Goal: Task Accomplishment & Management: Complete application form

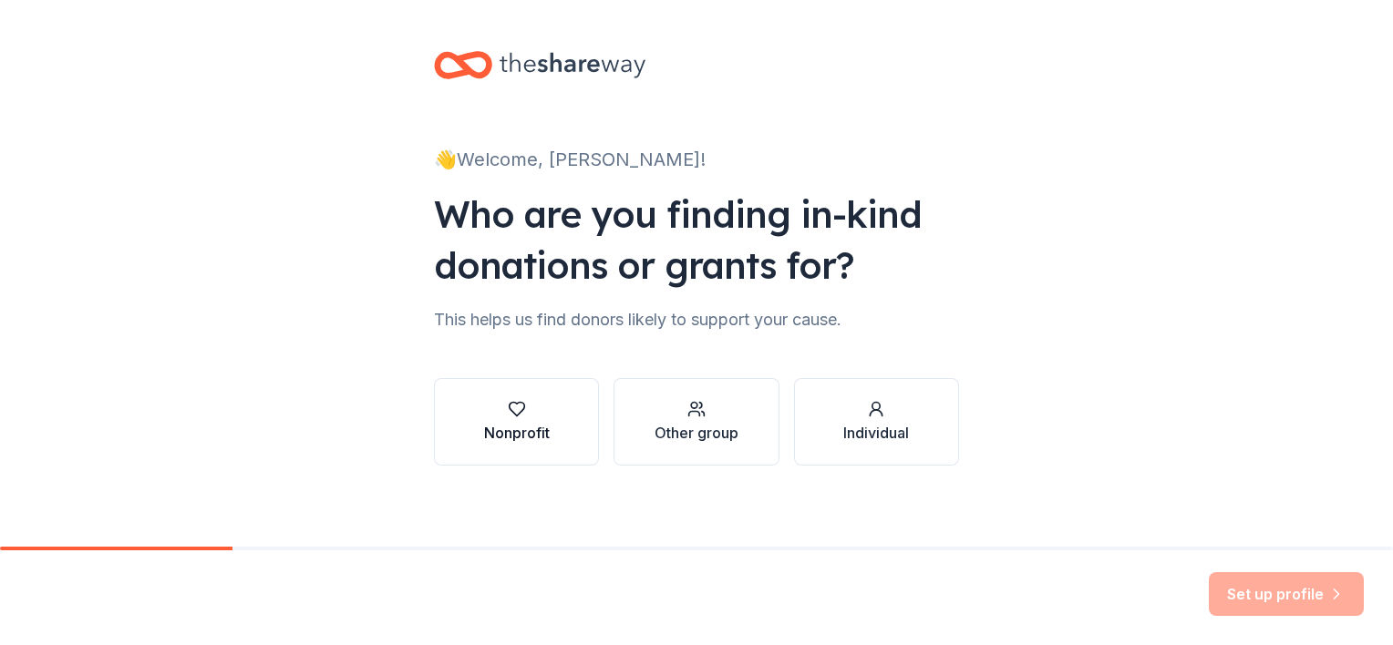
click at [498, 400] on div "button" at bounding box center [517, 409] width 66 height 18
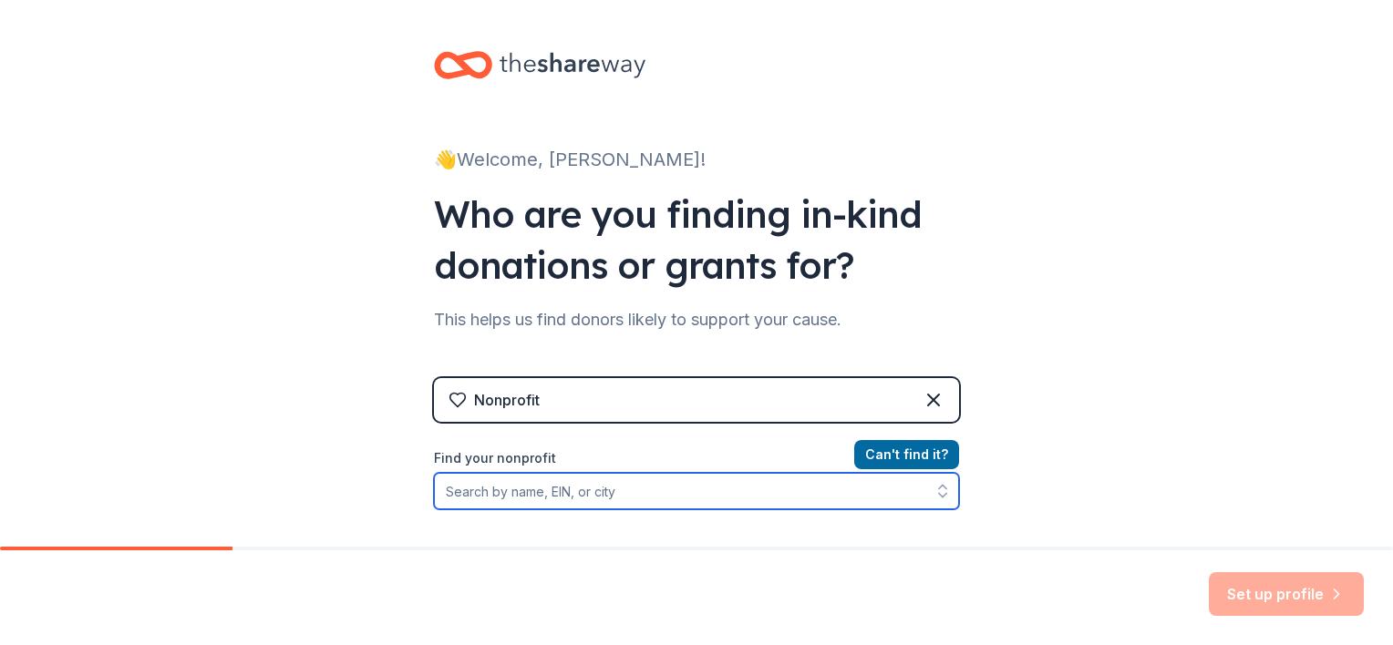
click at [478, 495] on input "Find your nonprofit" at bounding box center [696, 491] width 525 height 36
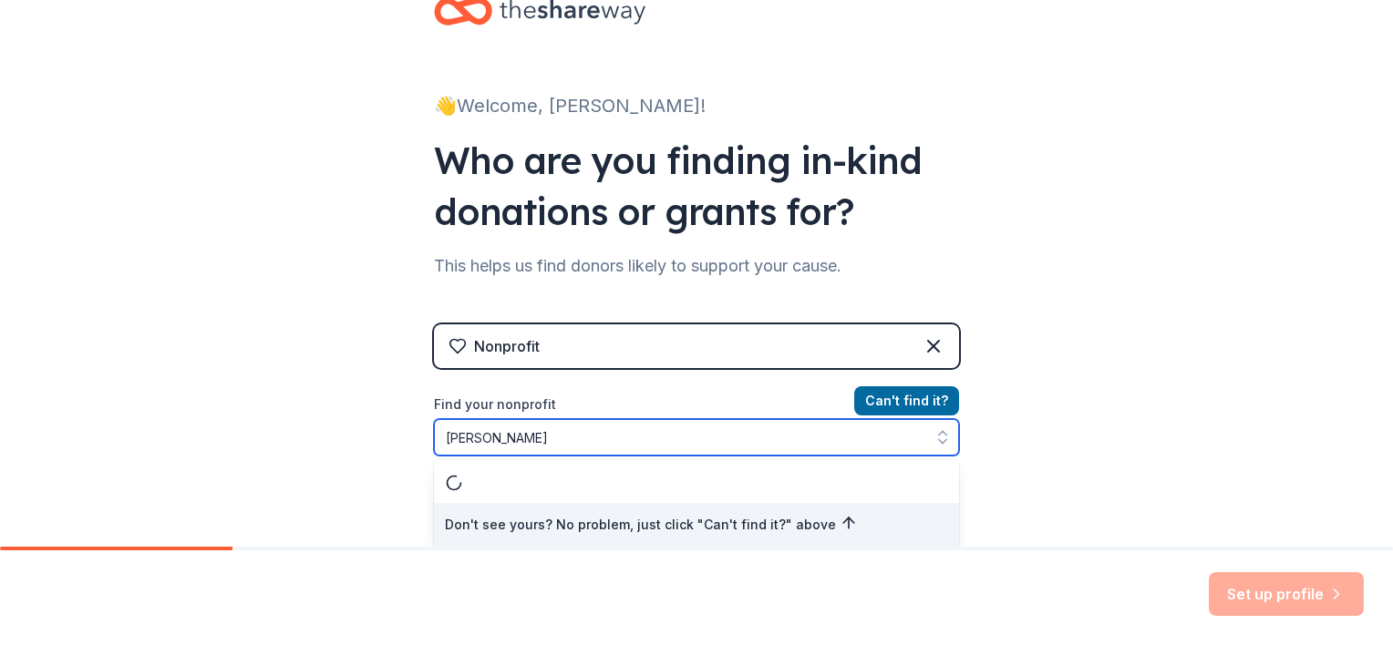
type input "Hunter Watson"
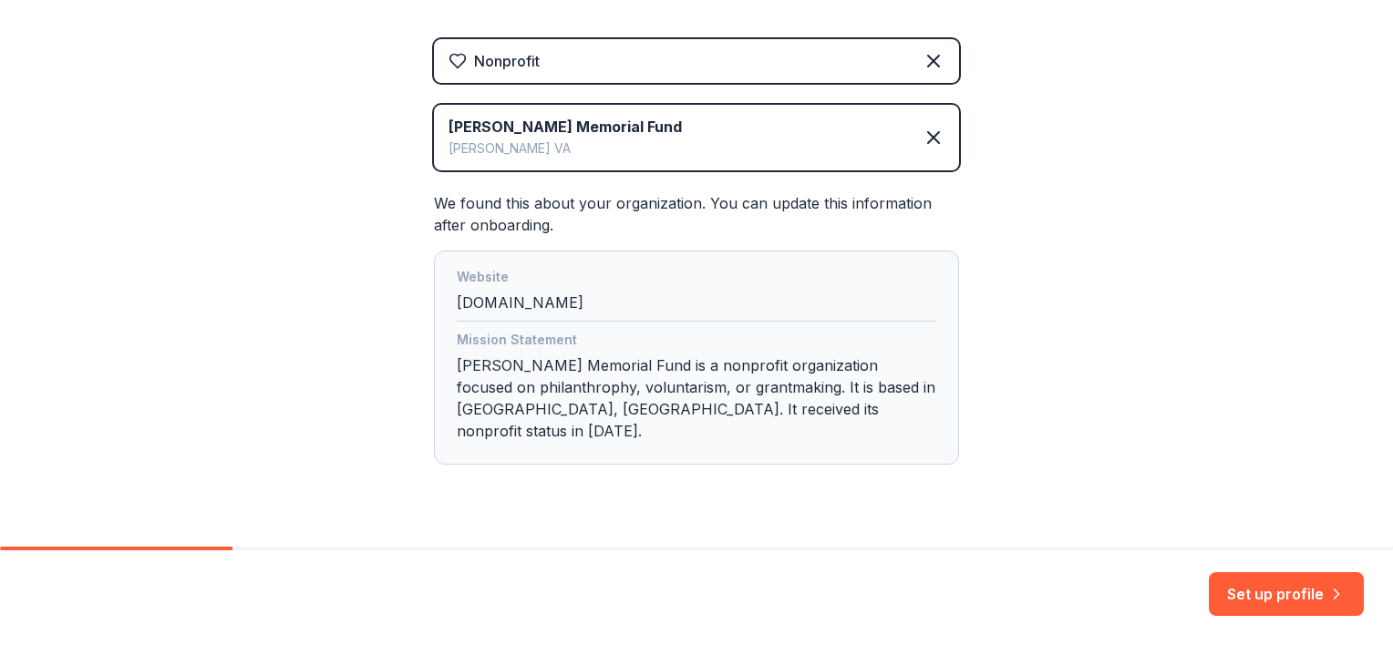
scroll to position [358, 0]
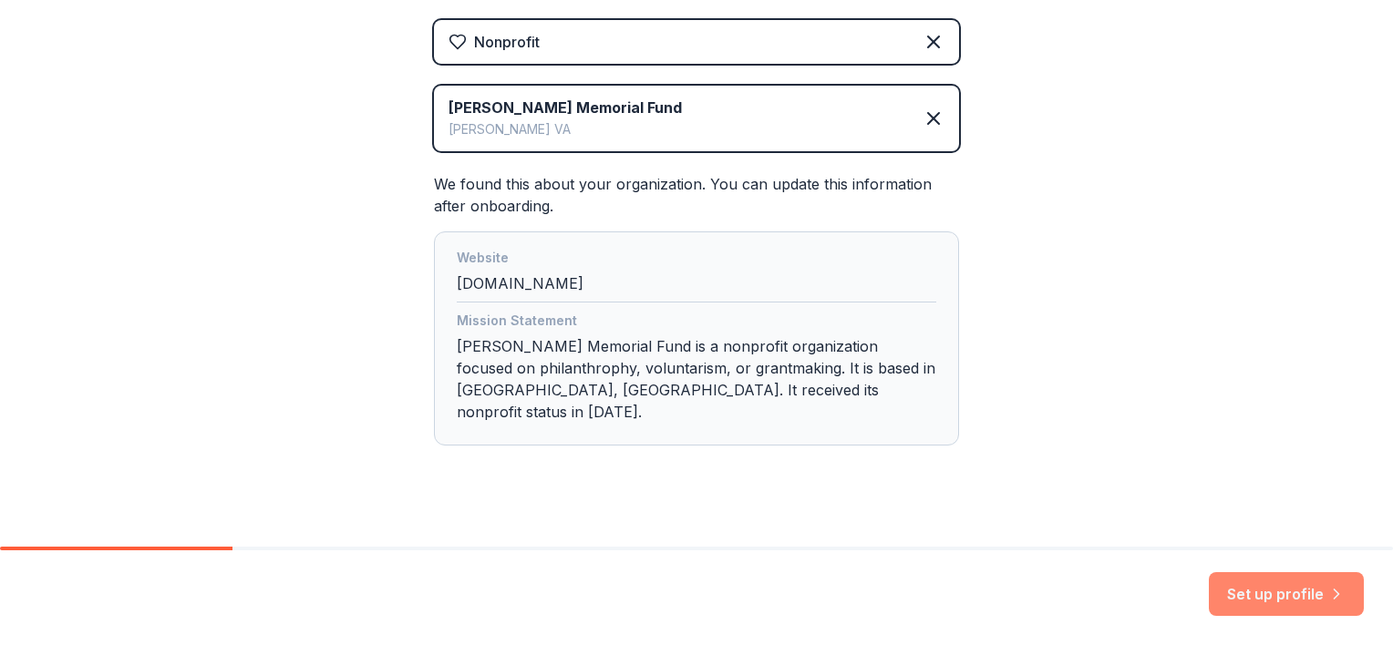
click at [1269, 590] on button "Set up profile" at bounding box center [1286, 594] width 155 height 44
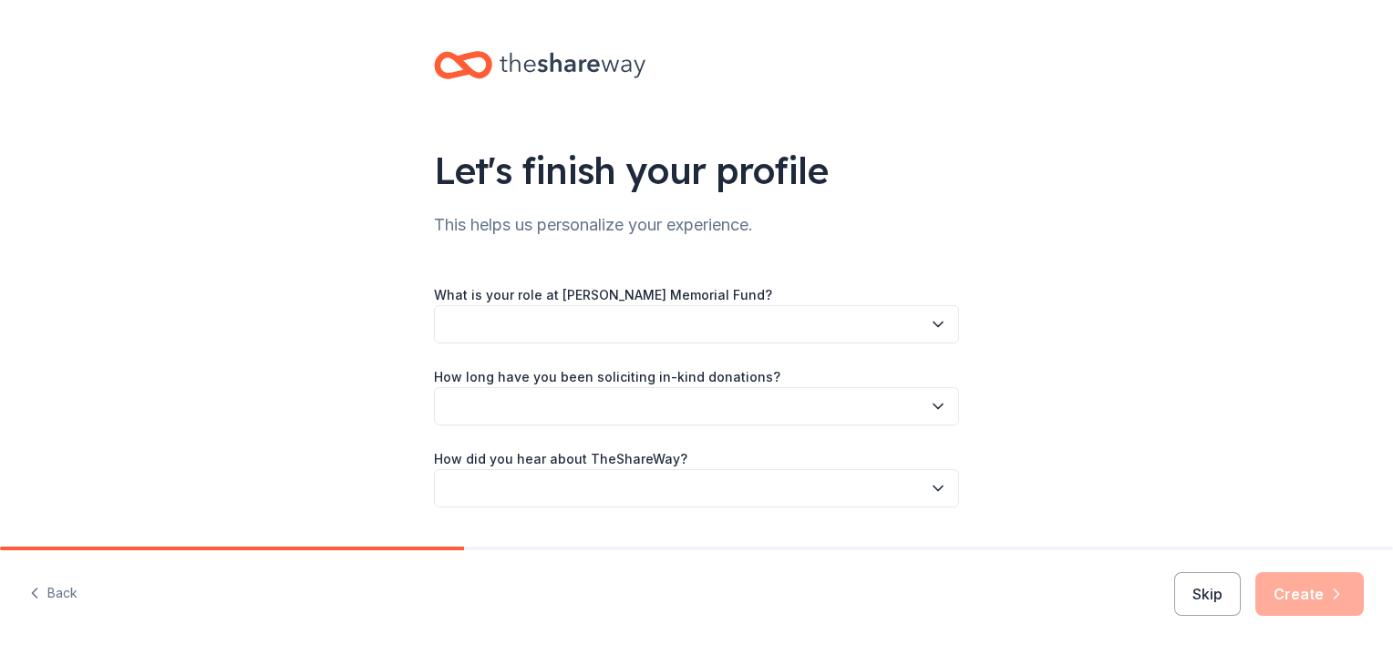
click at [932, 322] on icon "button" at bounding box center [938, 324] width 18 height 18
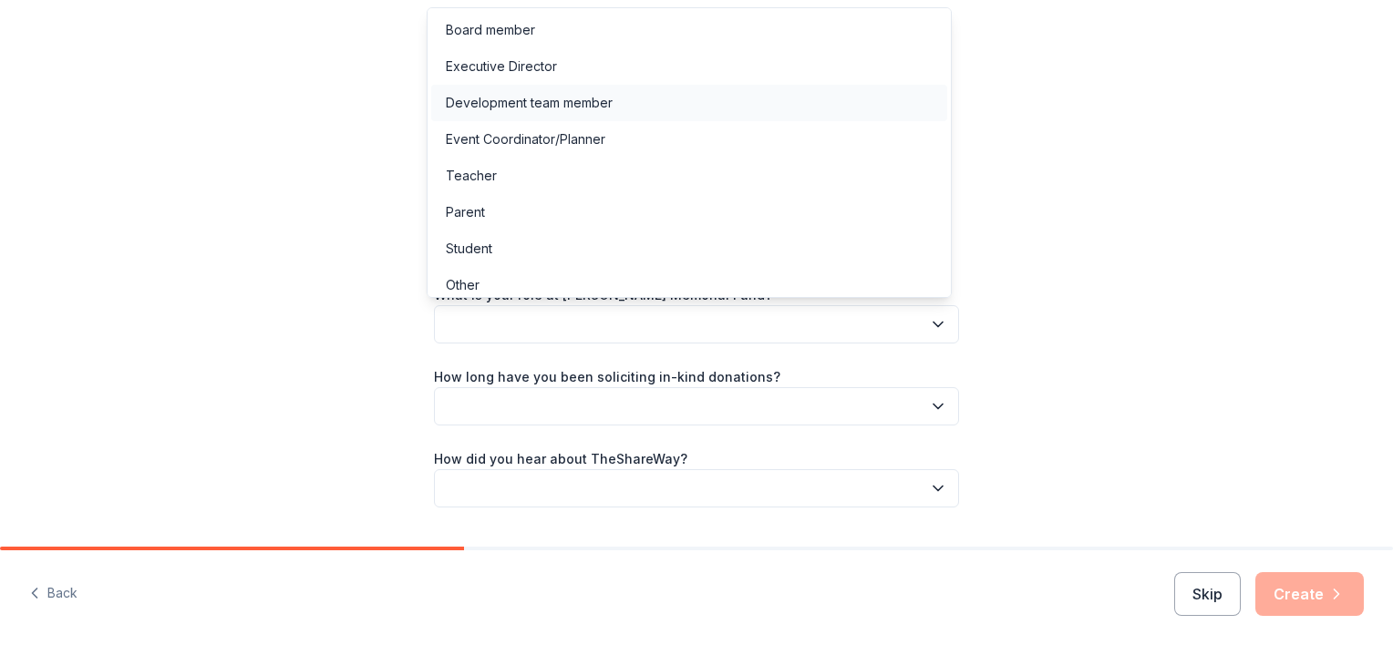
click at [569, 98] on div "Development team member" at bounding box center [529, 103] width 167 height 22
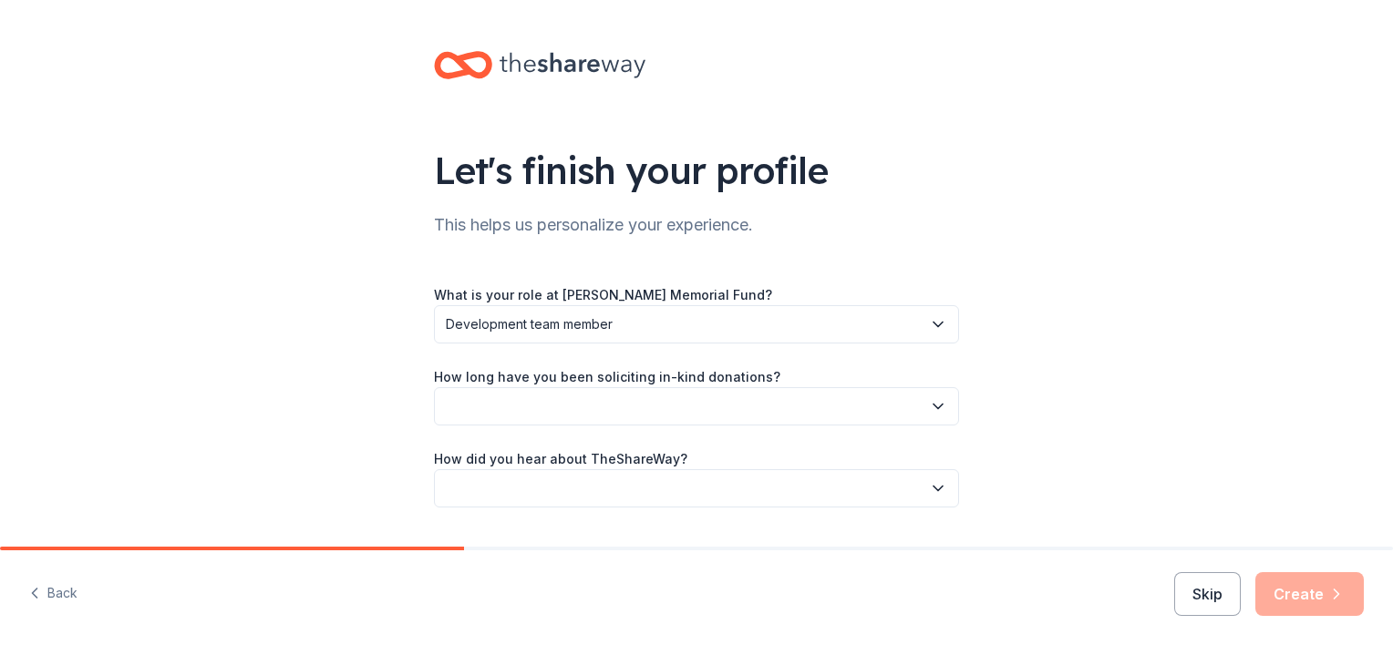
click at [933, 407] on icon "button" at bounding box center [937, 407] width 9 height 5
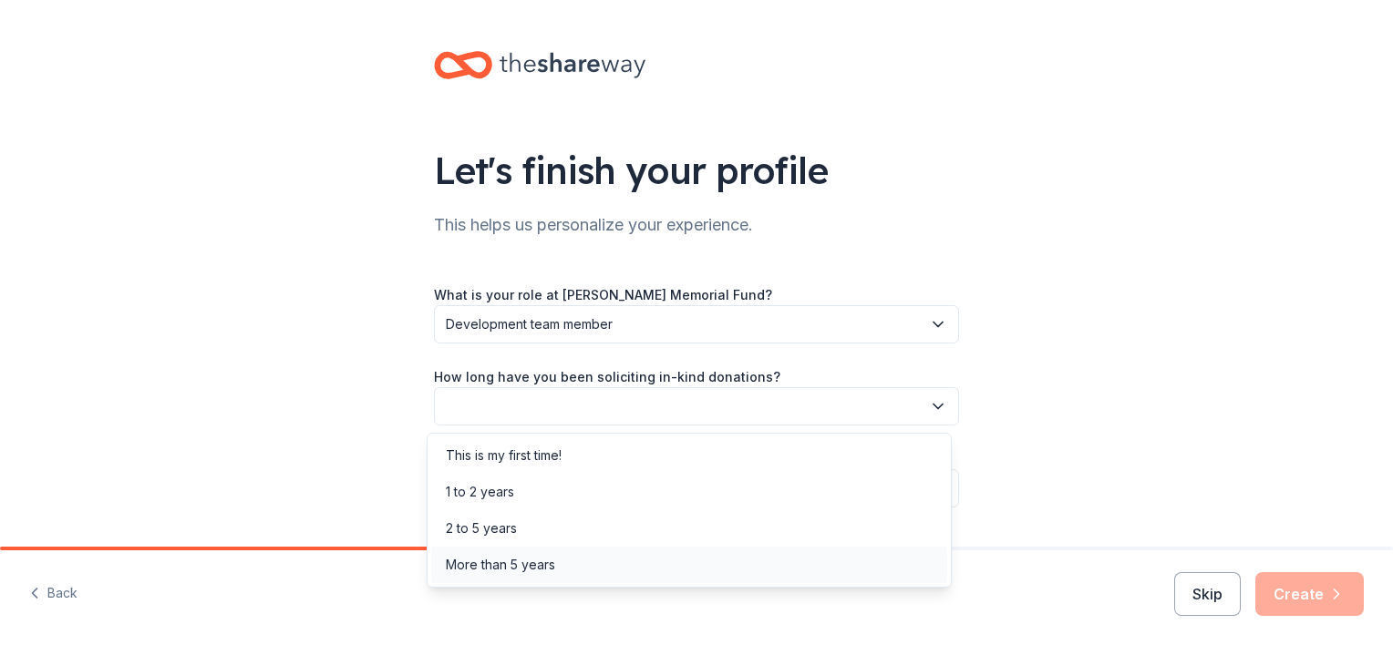
click at [481, 566] on div "More than 5 years" at bounding box center [500, 565] width 109 height 22
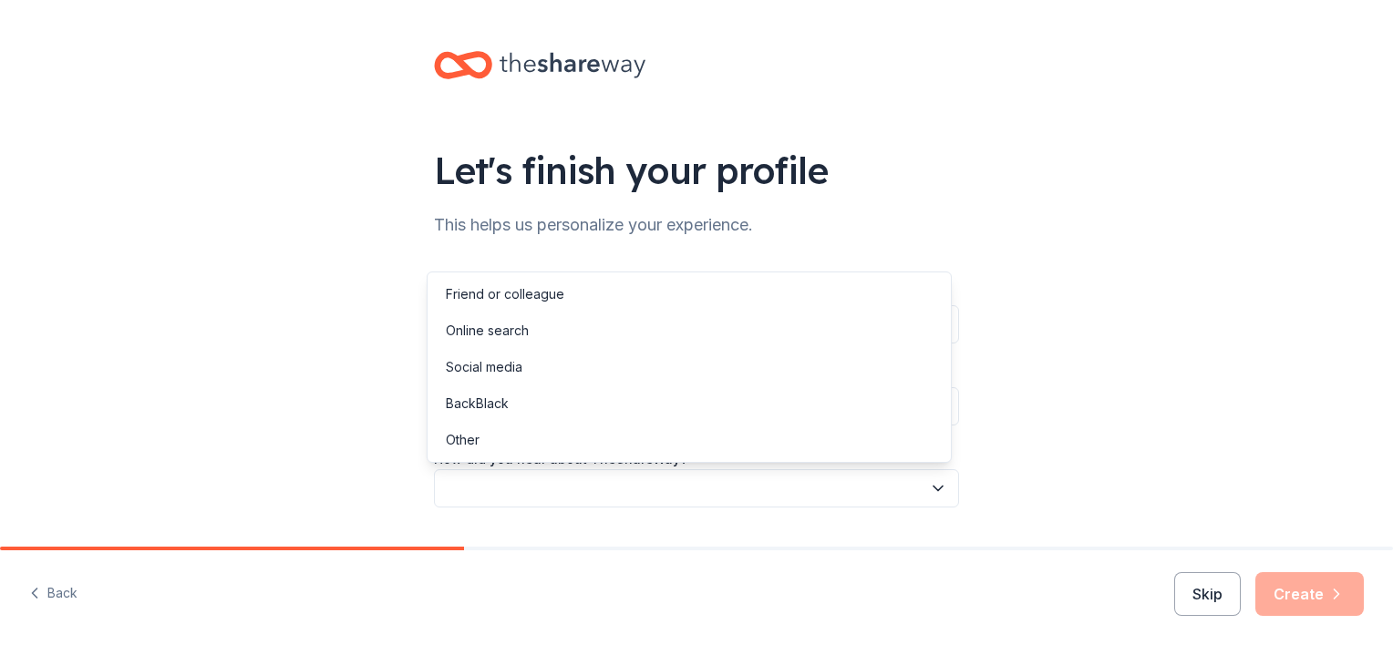
click at [934, 485] on icon "button" at bounding box center [938, 488] width 18 height 18
click at [478, 436] on div "Other" at bounding box center [463, 440] width 34 height 22
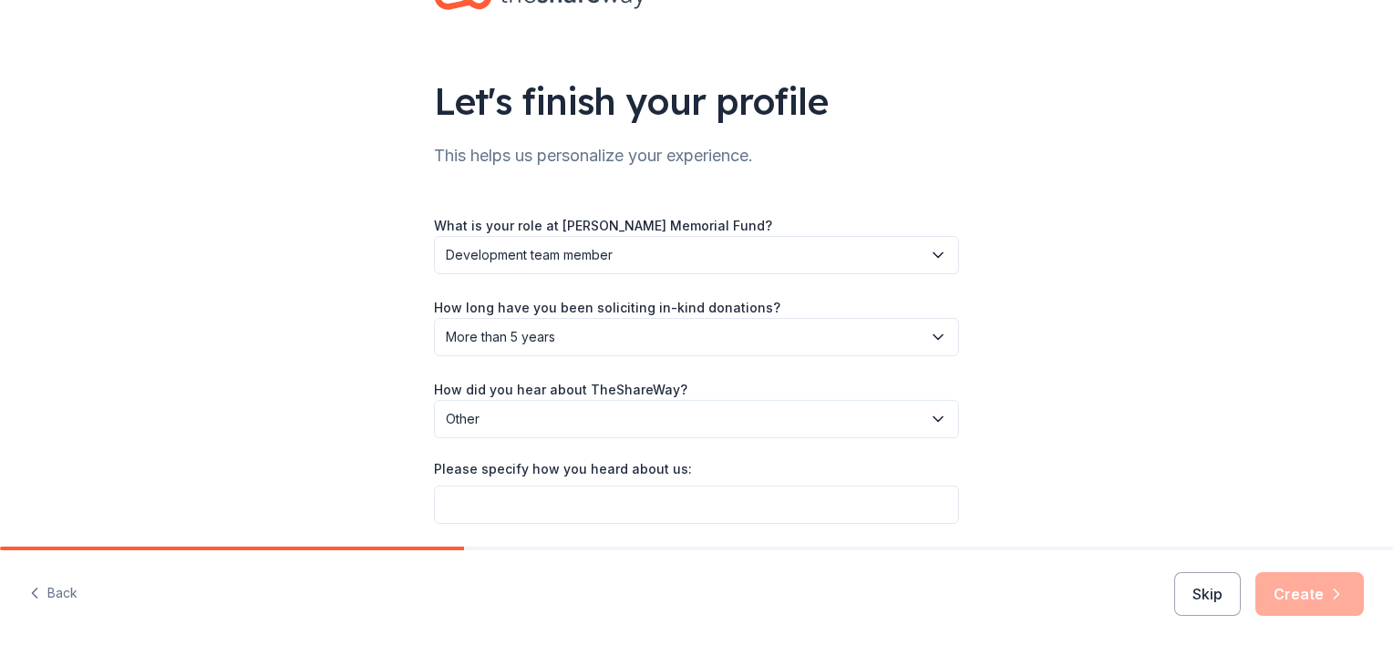
scroll to position [133, 0]
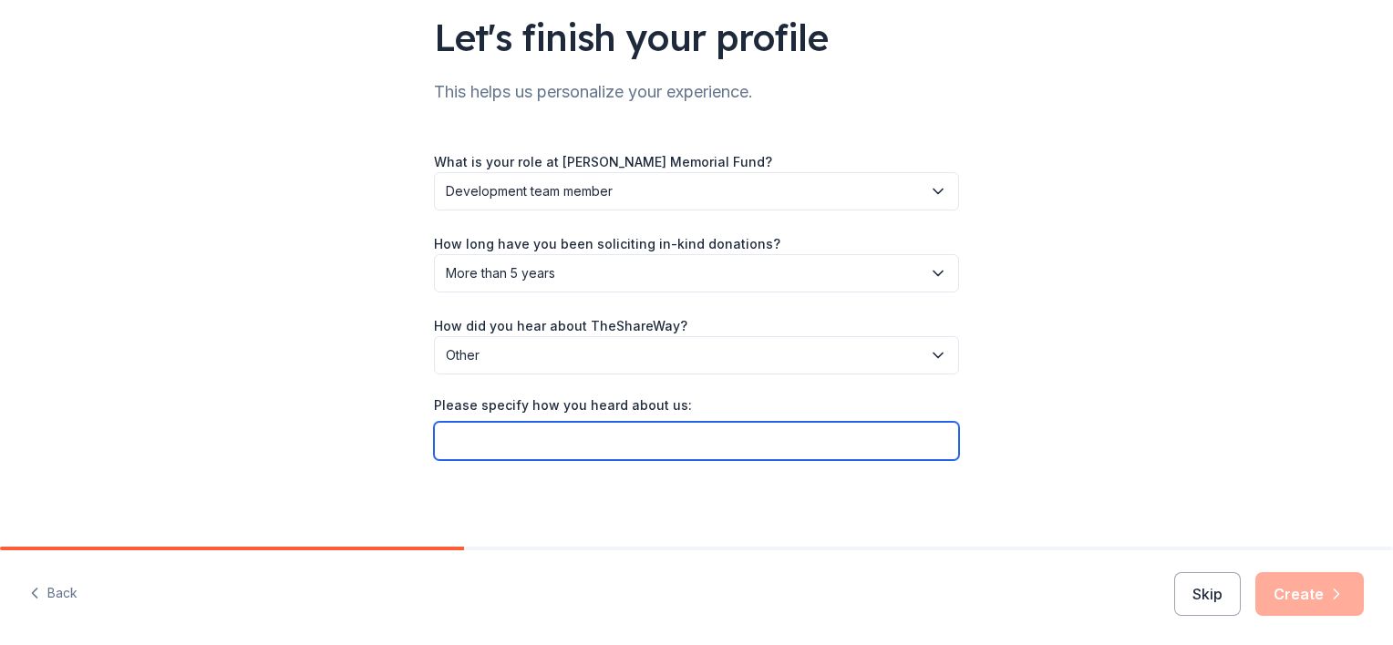
click at [447, 444] on input "Please specify how you heard about us:" at bounding box center [696, 441] width 525 height 38
type input "Verizon Website"
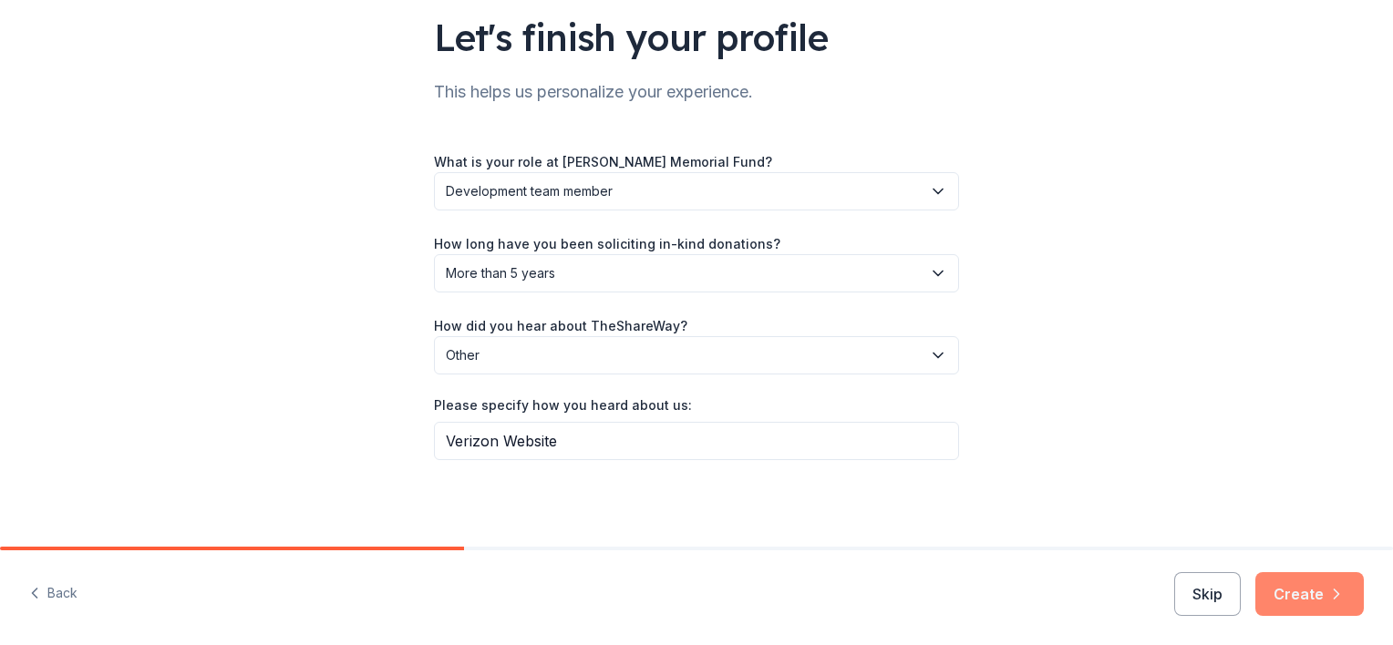
click at [1301, 586] on button "Create" at bounding box center [1309, 594] width 108 height 44
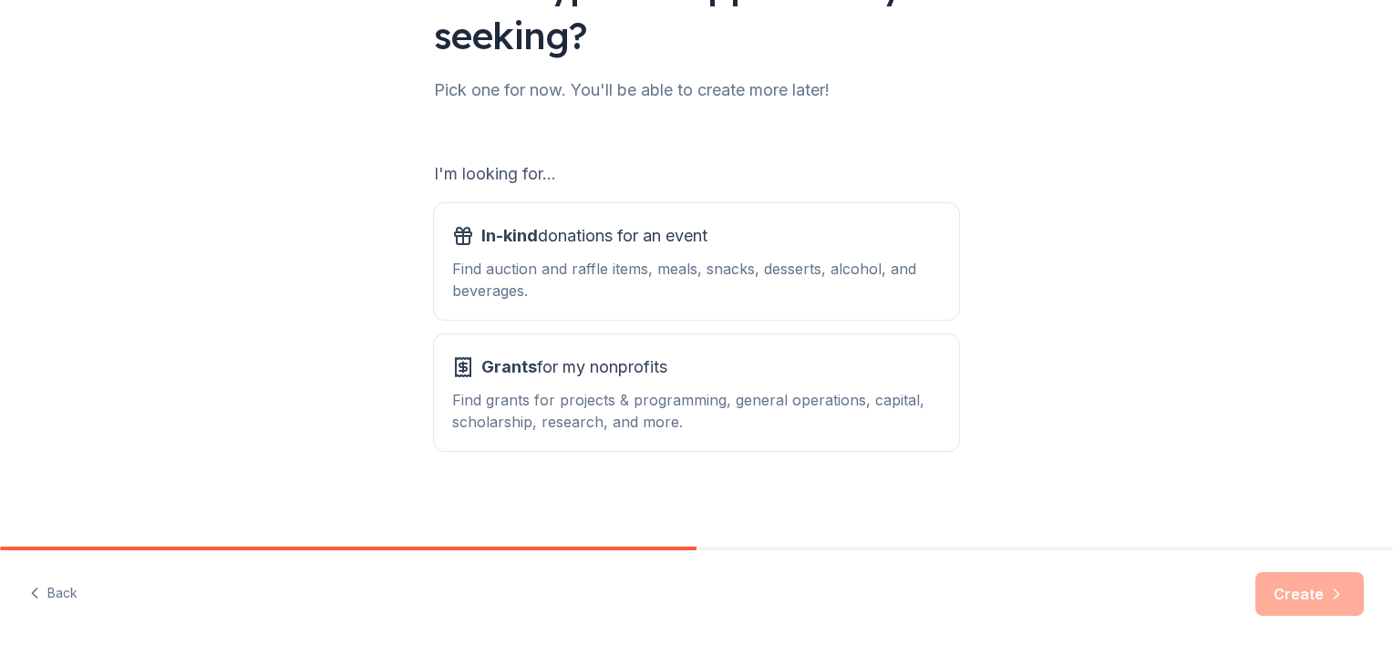
scroll to position [189, 0]
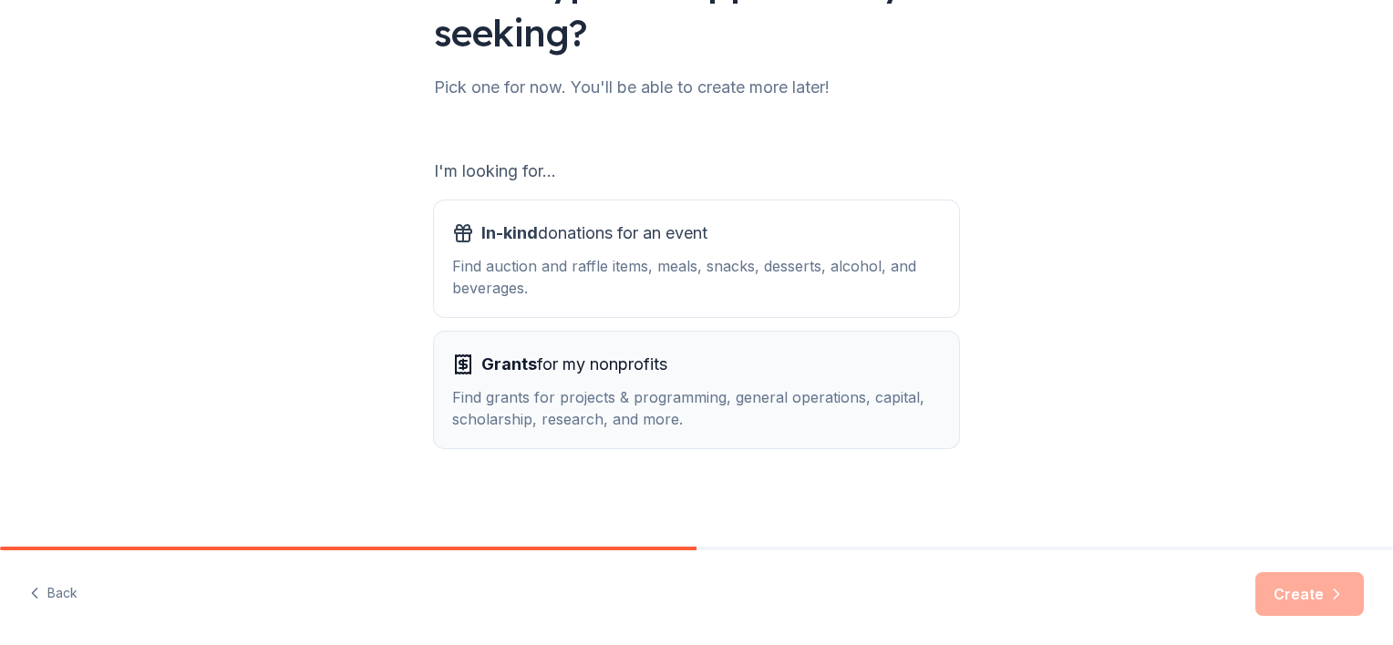
click at [571, 392] on div "Find grants for projects & programming, general operations, capital, scholarshi…" at bounding box center [696, 408] width 489 height 44
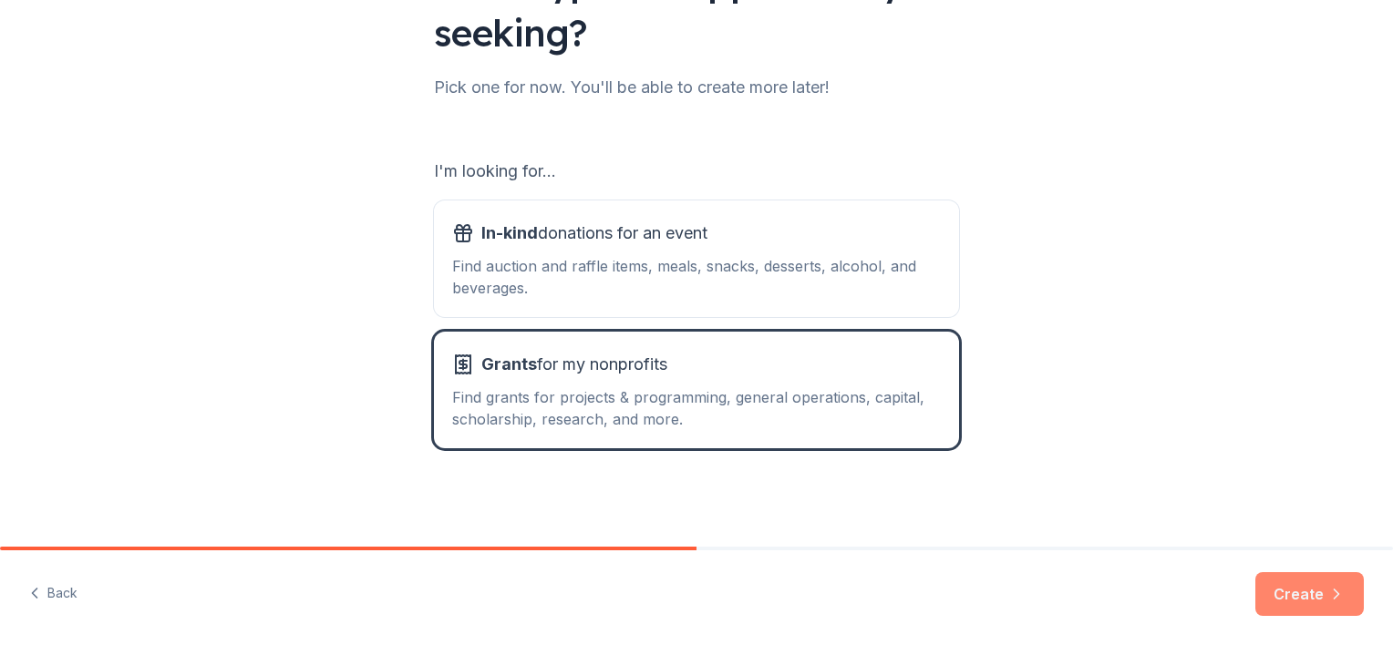
click at [1302, 590] on button "Create" at bounding box center [1309, 594] width 108 height 44
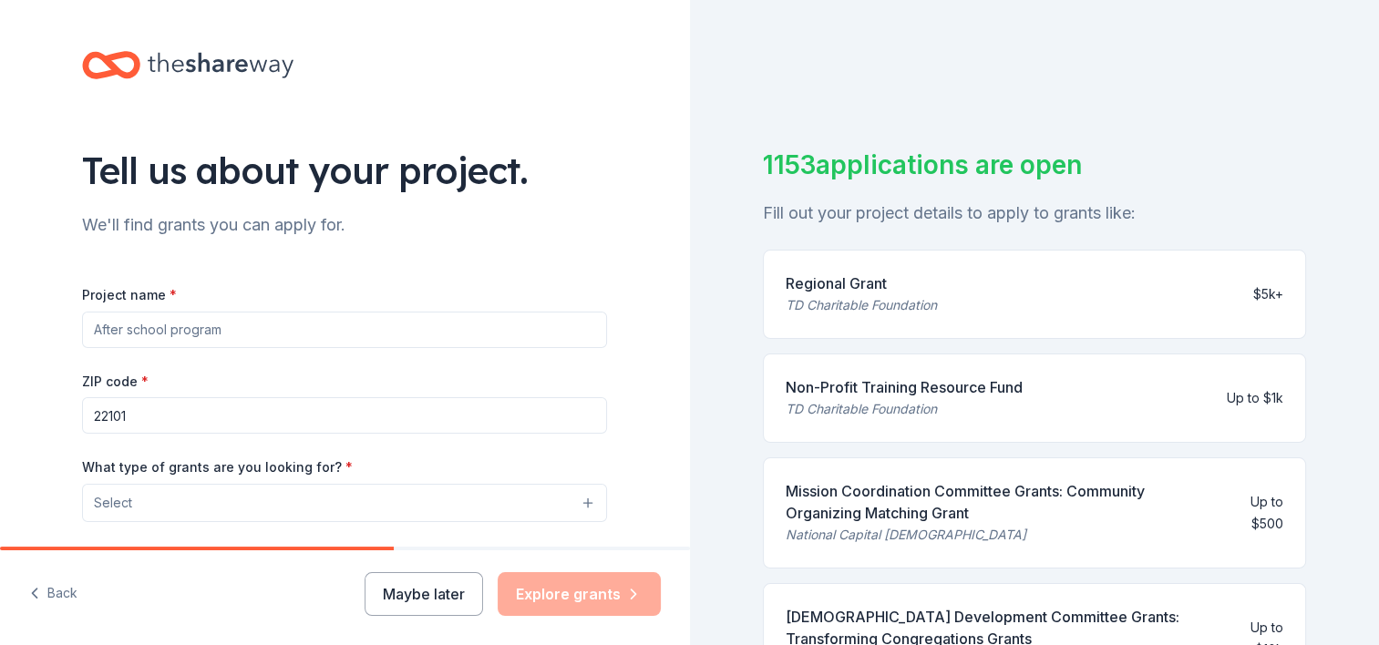
click at [239, 319] on input "Project name *" at bounding box center [344, 330] width 525 height 36
type input "safe driving for teens"
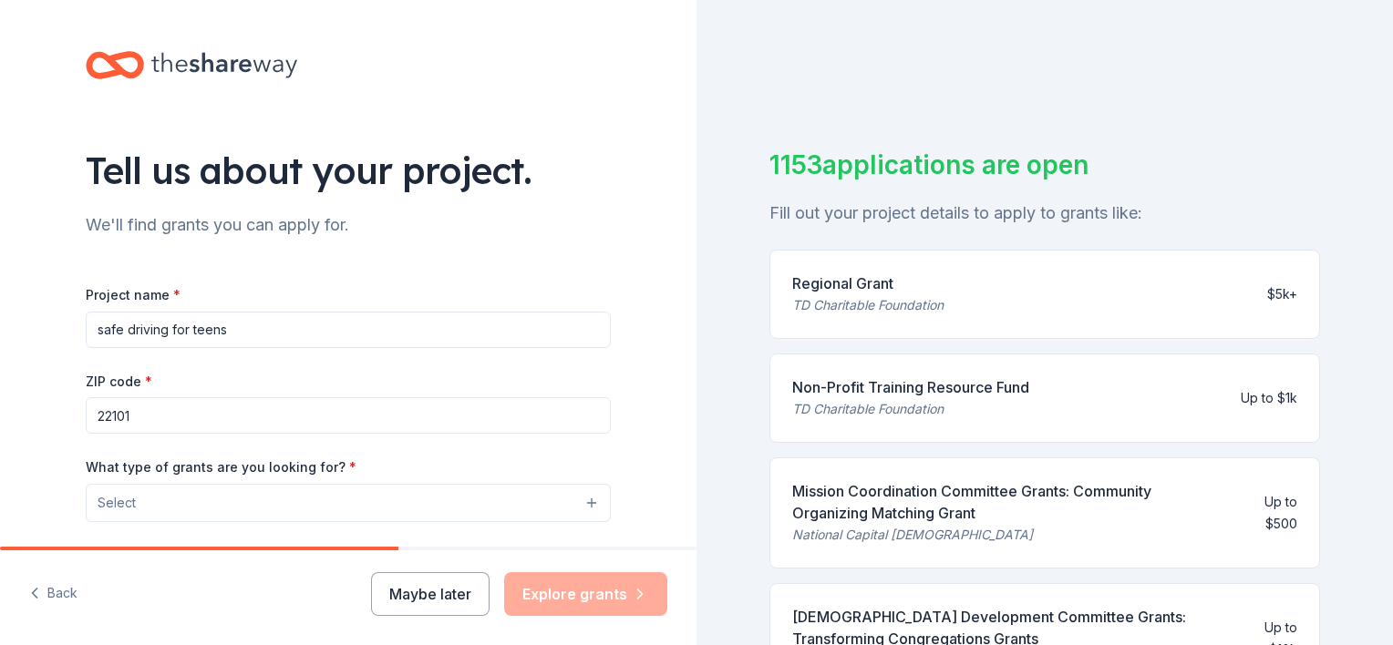
click at [583, 503] on button "Select" at bounding box center [348, 503] width 525 height 38
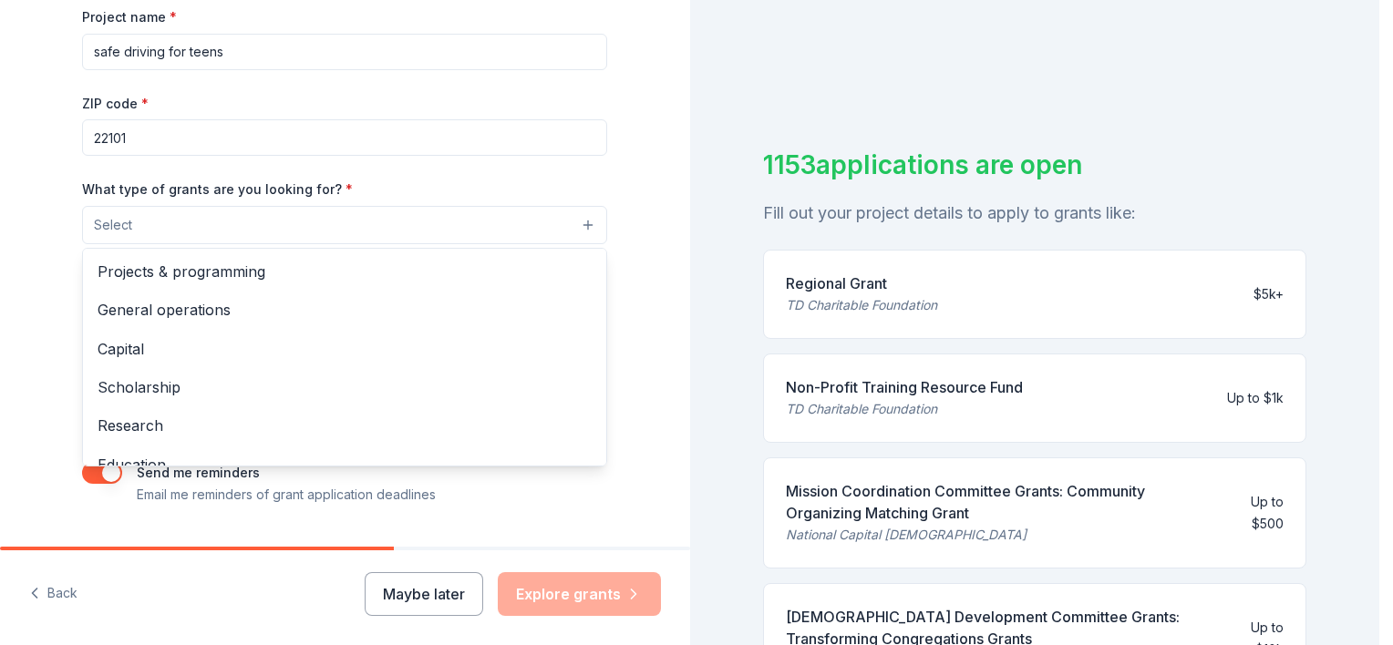
scroll to position [277, 0]
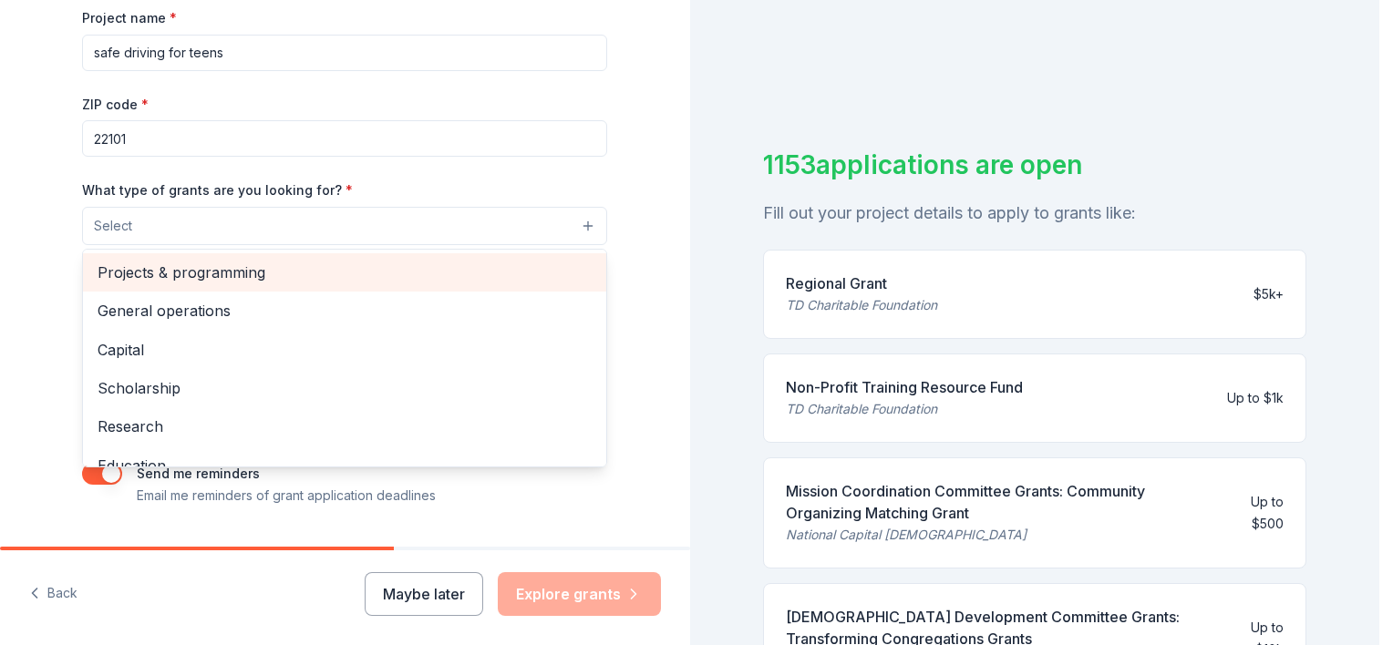
click at [252, 273] on span "Projects & programming" at bounding box center [345, 273] width 494 height 24
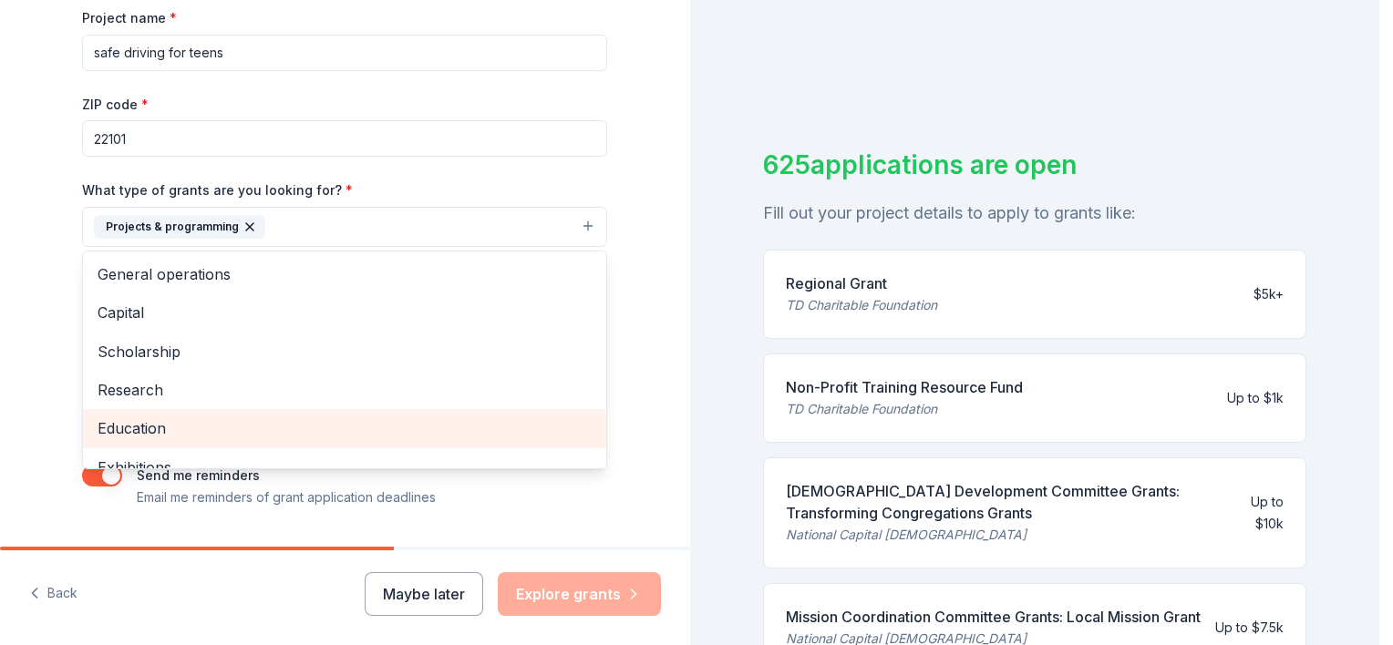
click at [135, 424] on span "Education" at bounding box center [345, 429] width 494 height 24
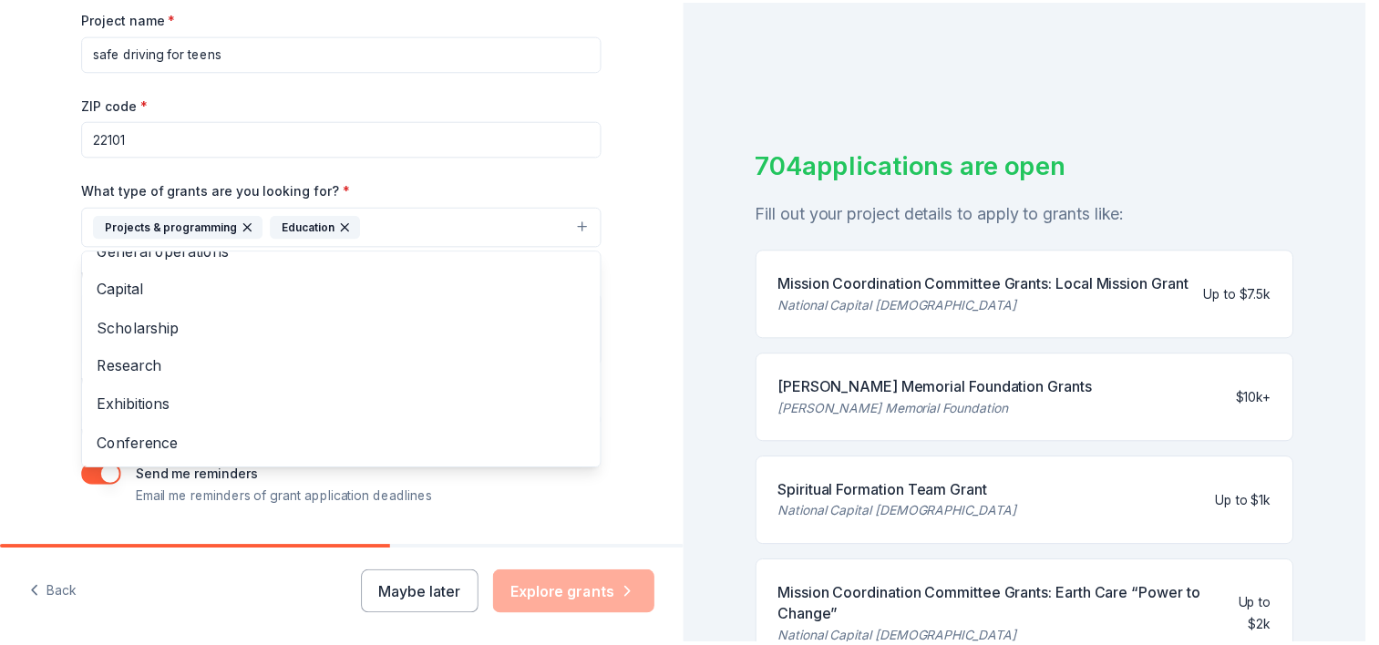
scroll to position [0, 0]
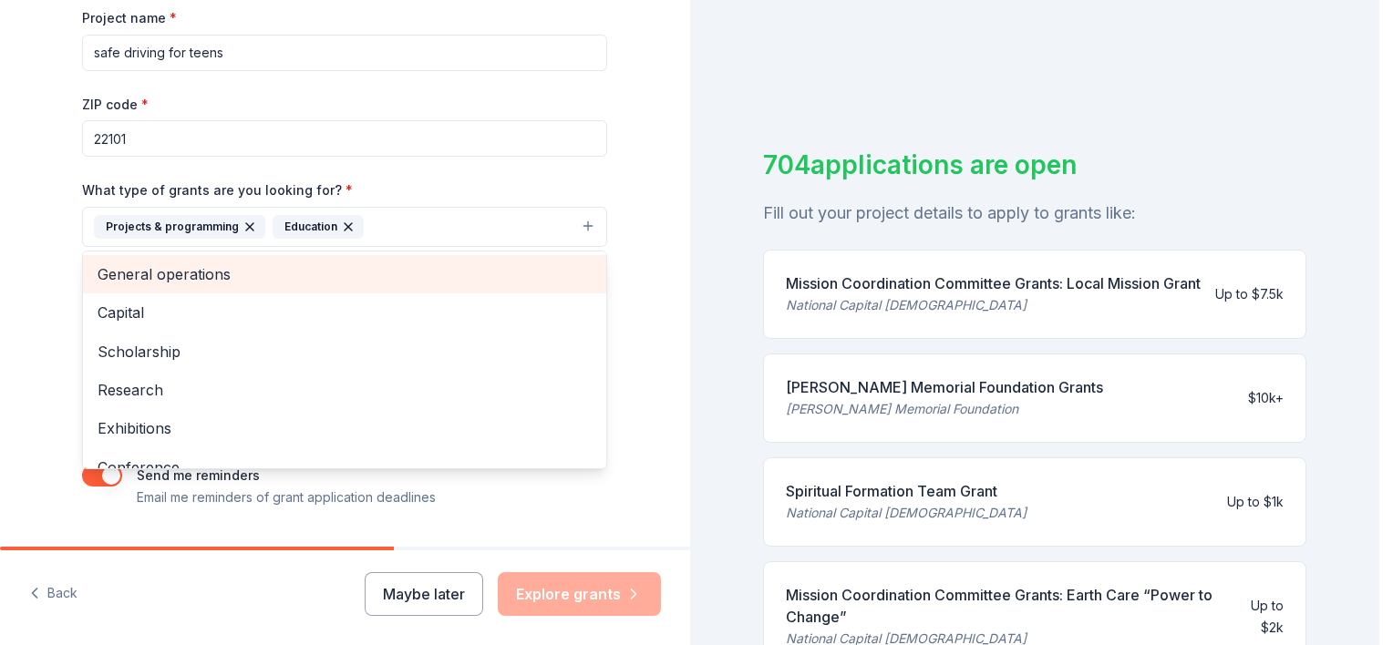
click at [156, 273] on span "General operations" at bounding box center [345, 274] width 494 height 24
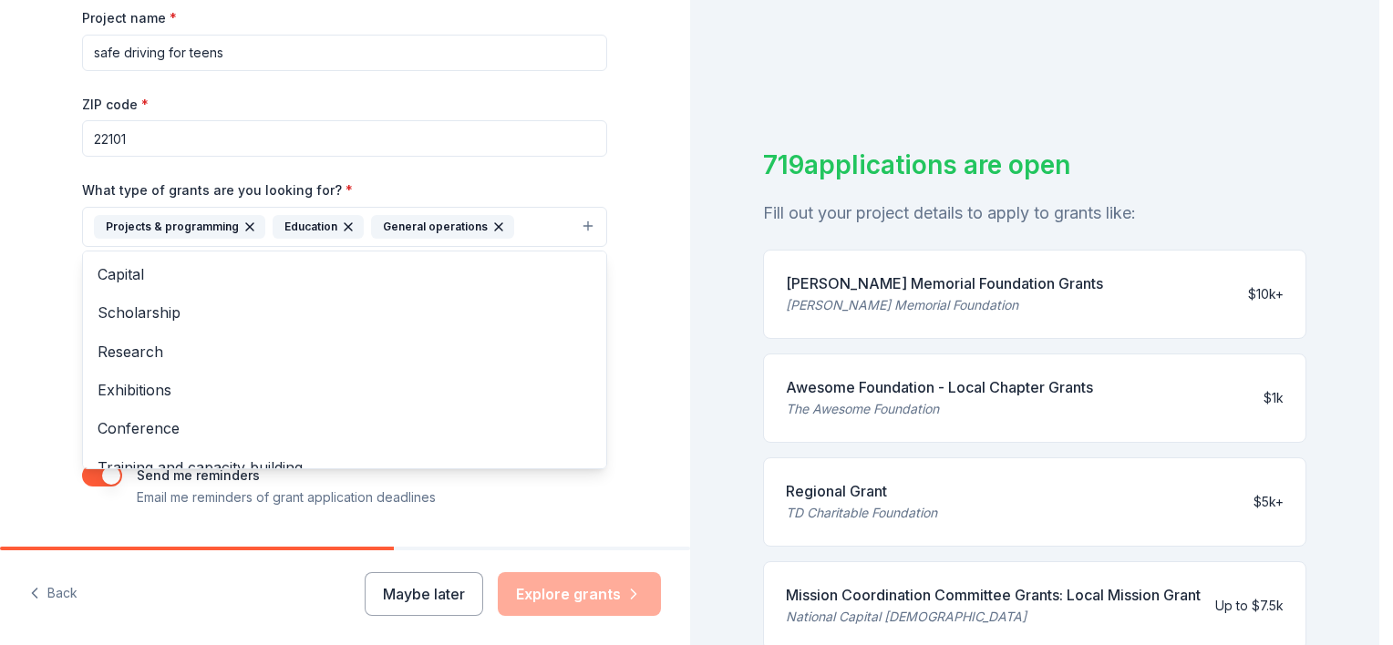
click at [149, 595] on div "Tell us about your project. We'll find grants you can apply for. Project name *…" at bounding box center [345, 322] width 690 height 645
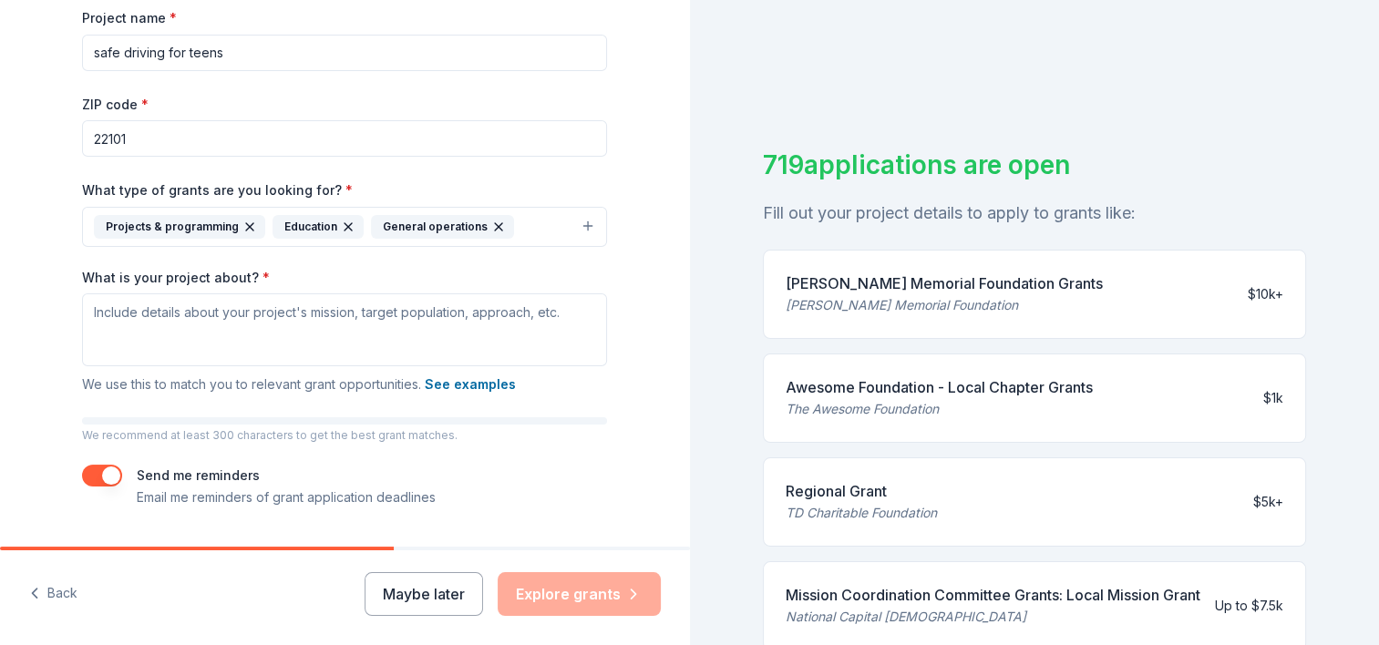
click at [125, 142] on input "22101" at bounding box center [344, 138] width 525 height 36
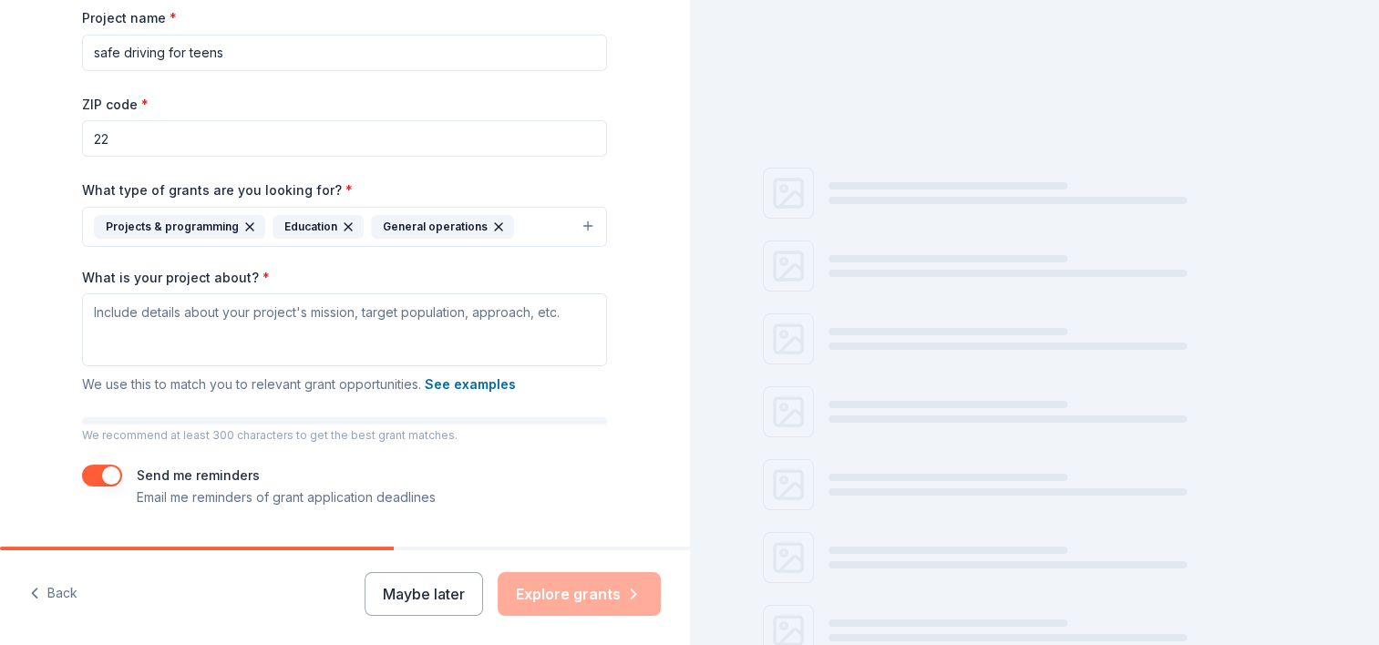
type input "2"
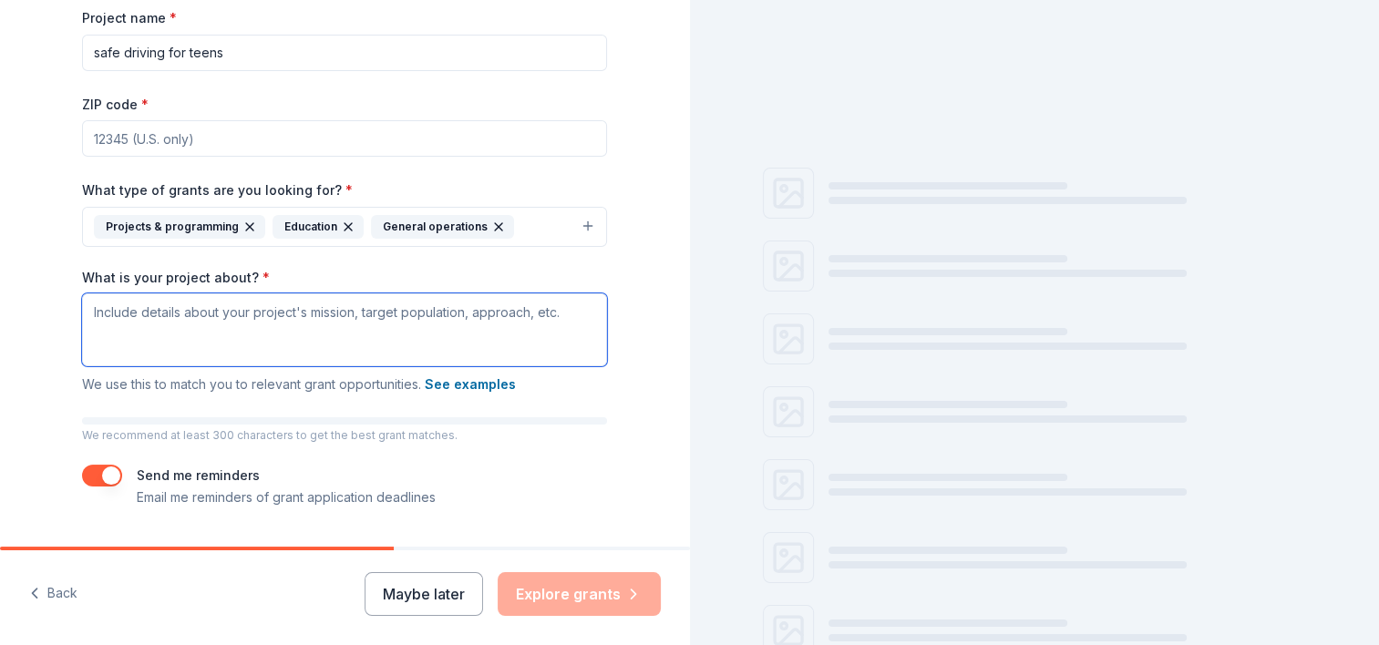
click at [95, 335] on textarea "What is your project about? *" at bounding box center [344, 329] width 525 height 73
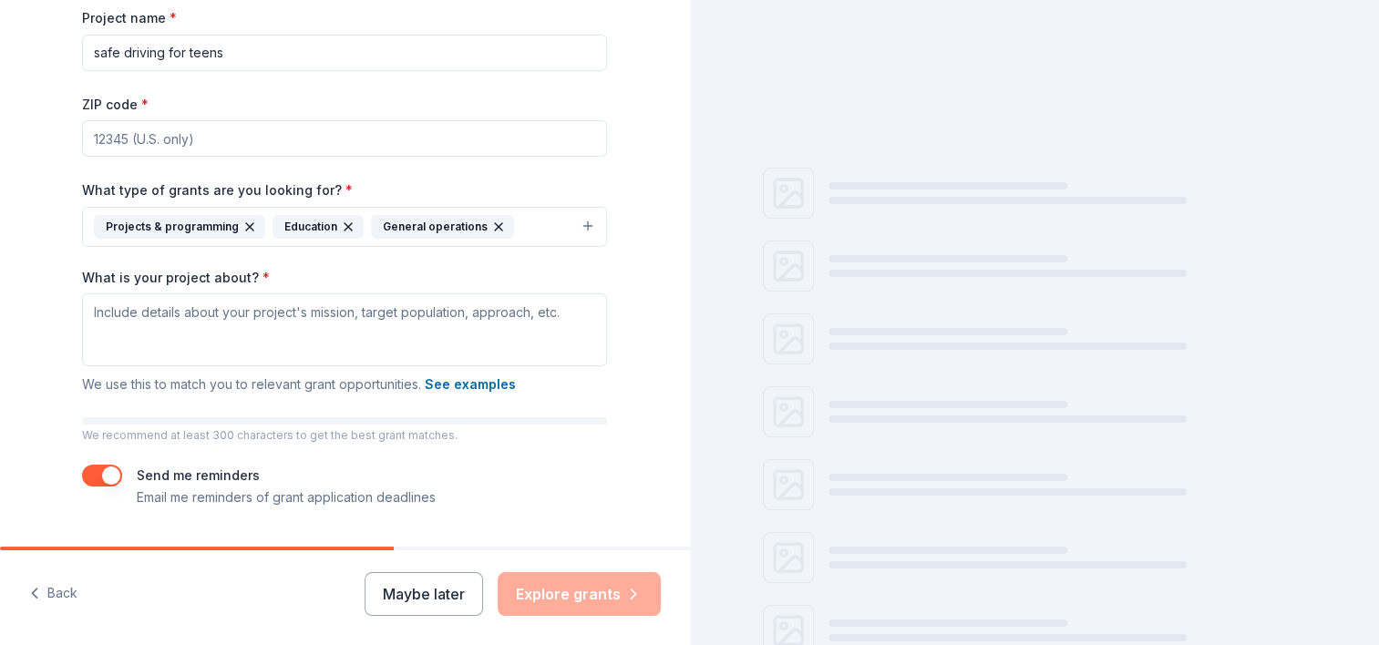
click at [196, 136] on input "ZIP code *" at bounding box center [344, 138] width 525 height 36
type input "U.S."
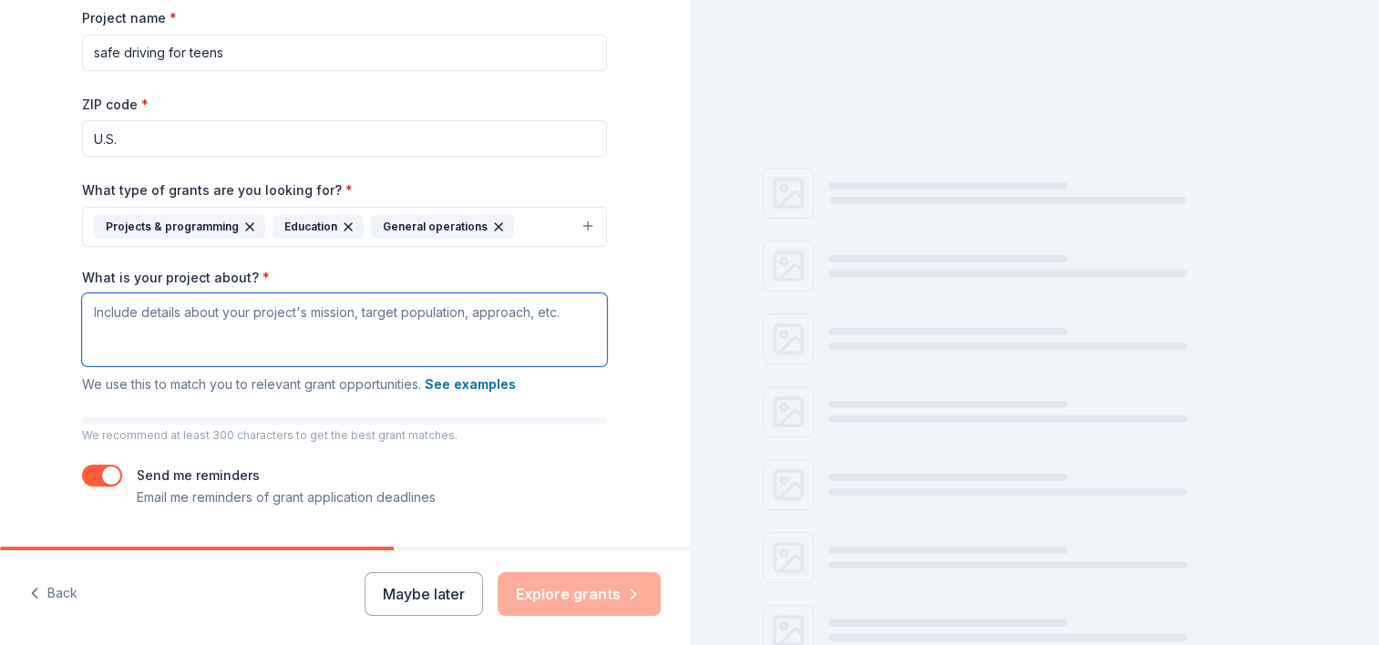
click at [94, 314] on textarea "What is your project about? *" at bounding box center [344, 329] width 525 height 73
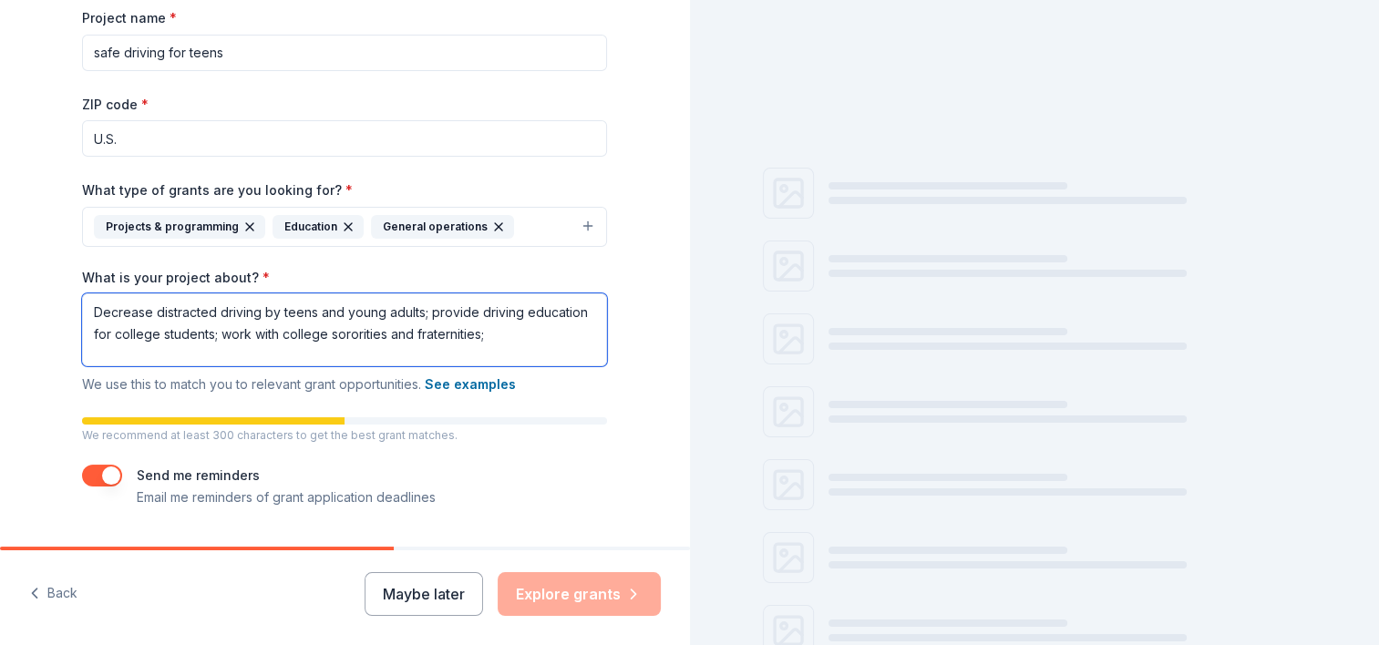
click at [489, 334] on textarea "Decrease distracted driving by teens and young adults; provide driving educatio…" at bounding box center [344, 329] width 525 height 73
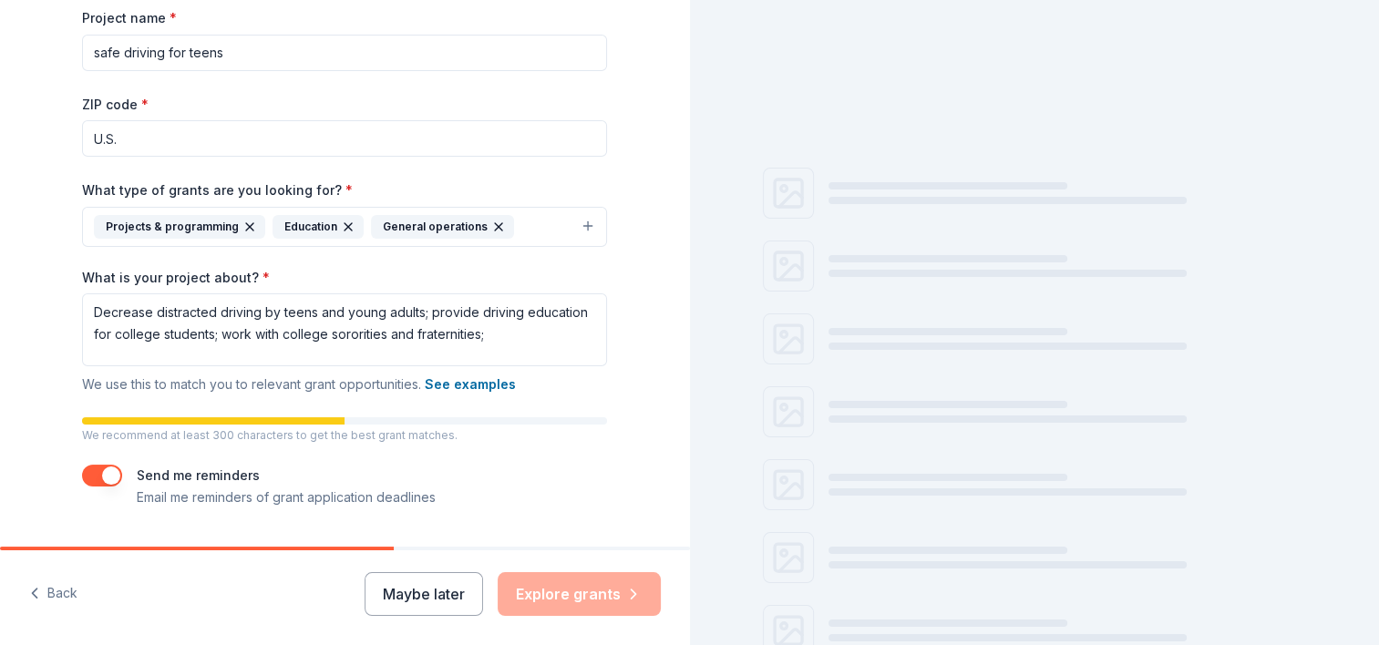
drag, startPoint x: 453, startPoint y: 333, endPoint x: 622, endPoint y: 257, distance: 185.6
click at [622, 257] on div "Tell us about your project. We'll find grants you can apply for. Project name *…" at bounding box center [344, 159] width 583 height 873
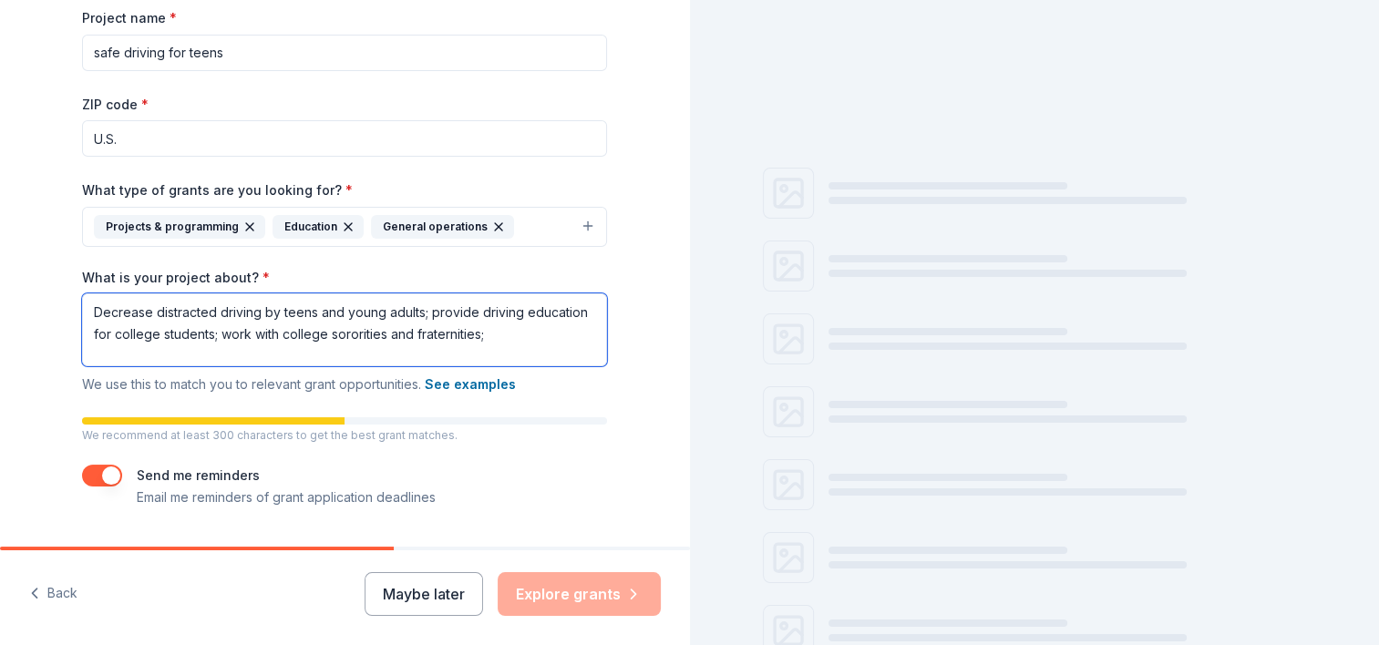
click at [497, 333] on textarea "Decrease distracted driving by teens and young adults; provide driving educatio…" at bounding box center [344, 329] width 525 height 73
type textarea "Decrease distracted driving by teens and young adults; provide driving educatio…"
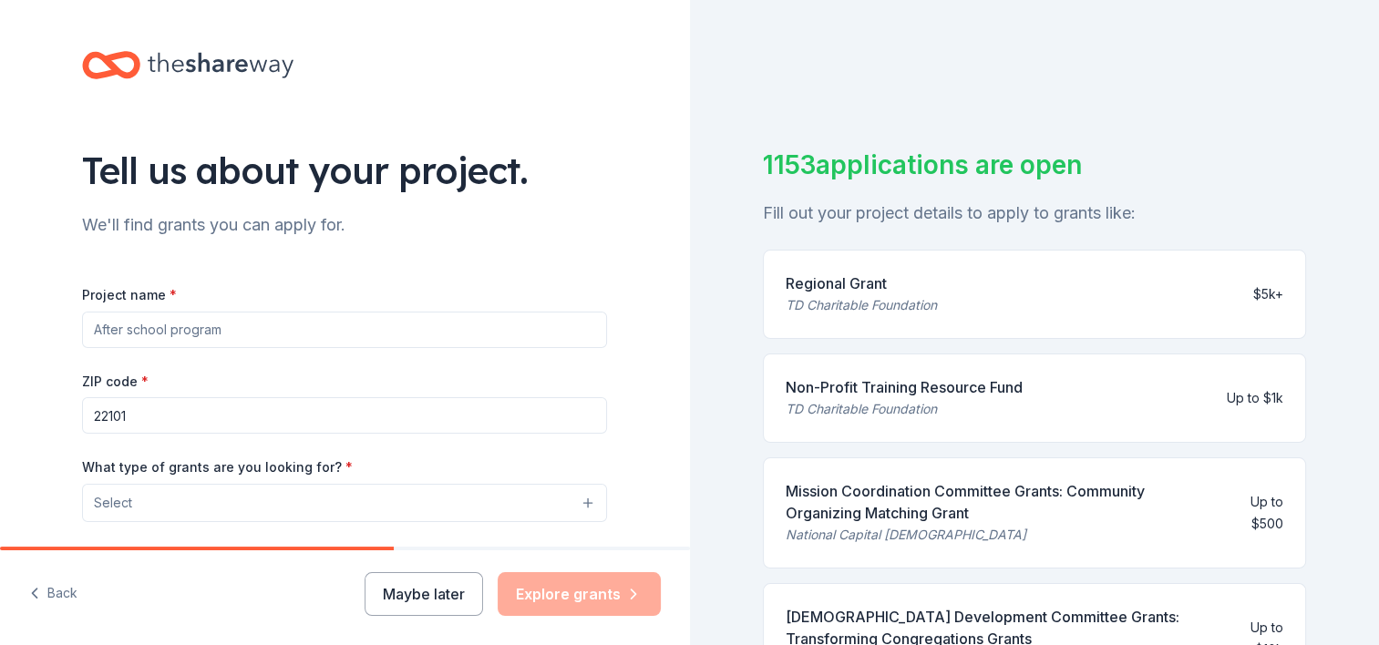
click at [497, 333] on input "Project name *" at bounding box center [344, 330] width 525 height 36
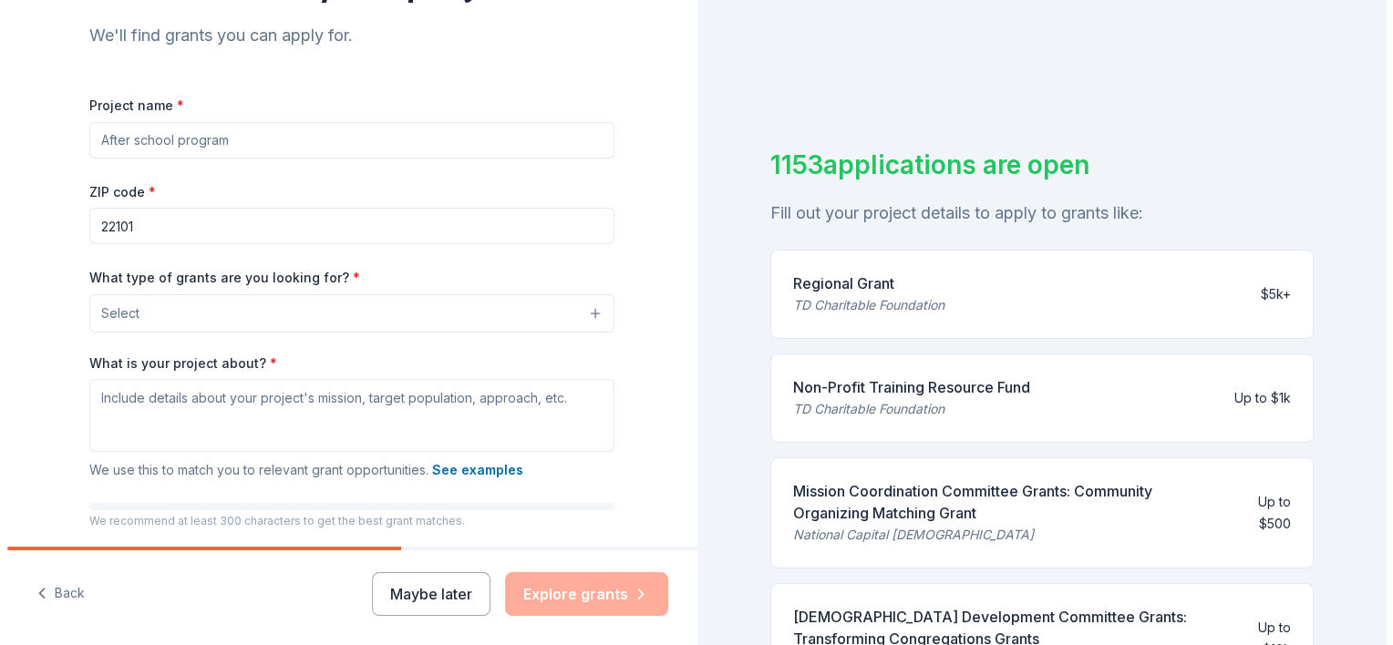
scroll to position [324, 0]
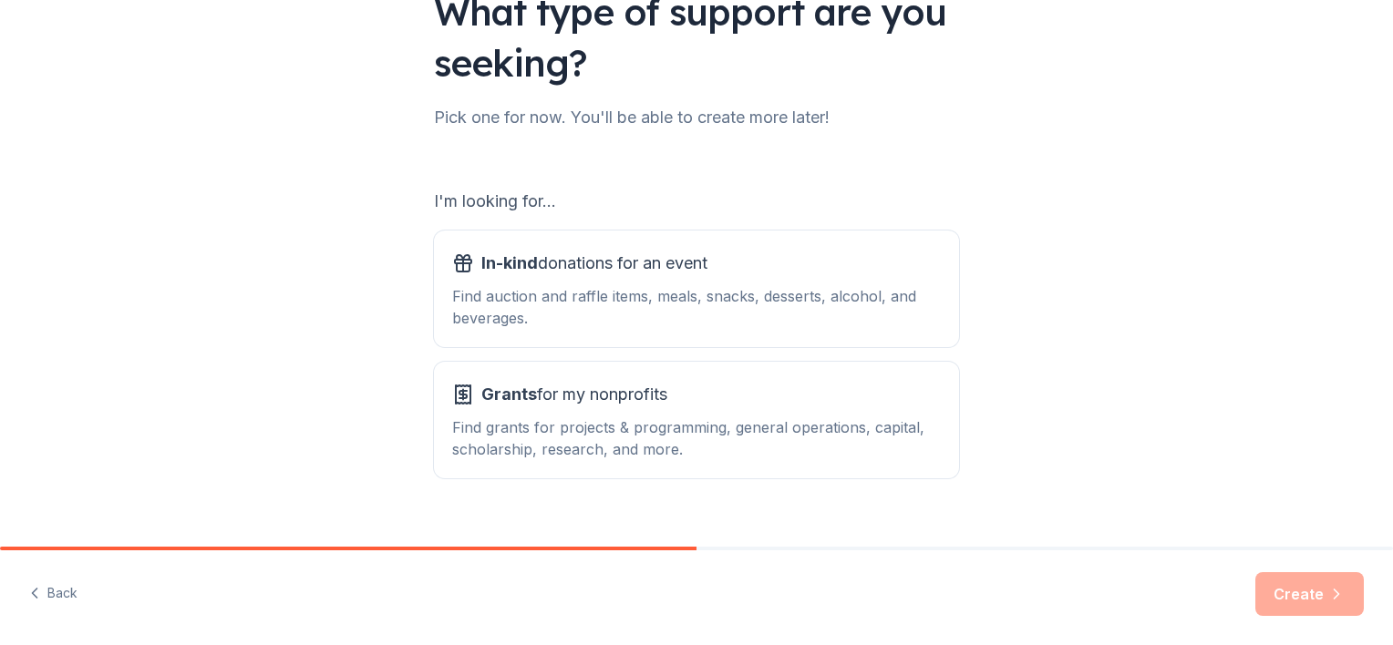
scroll to position [189, 0]
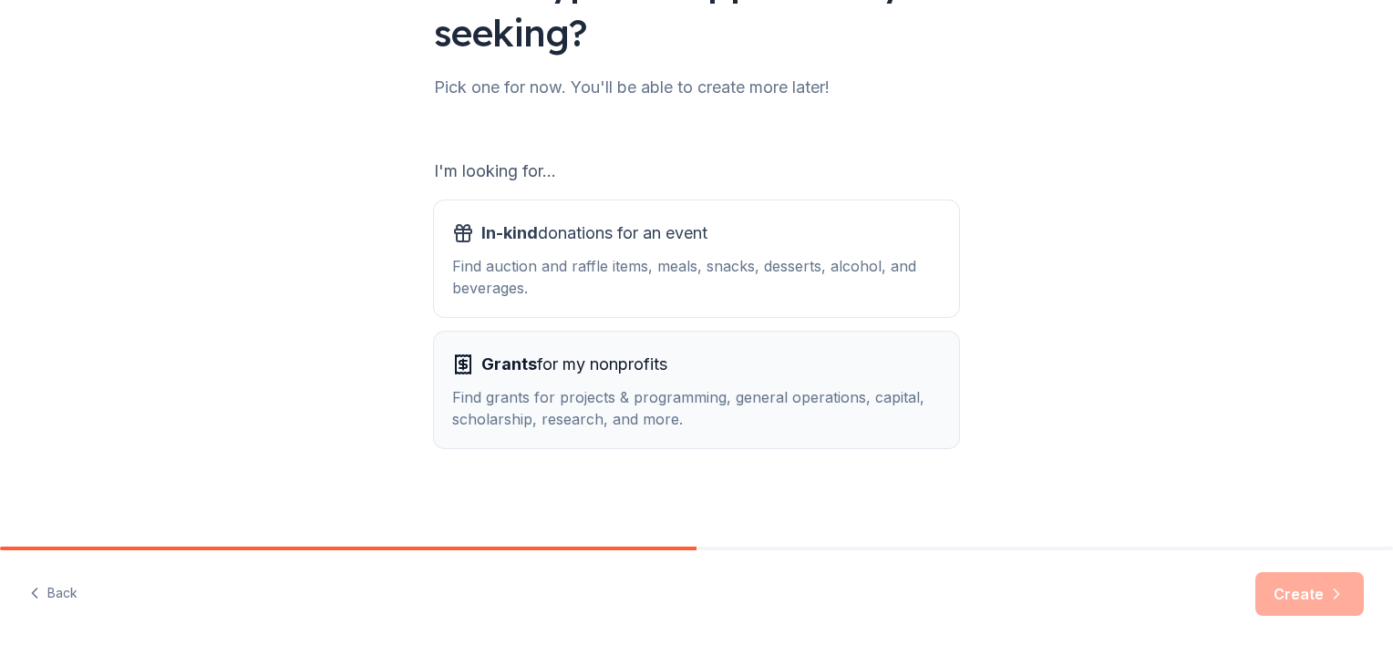
click at [638, 376] on span "Grants for my nonprofits" at bounding box center [574, 364] width 186 height 29
